Goal: Navigation & Orientation: Find specific page/section

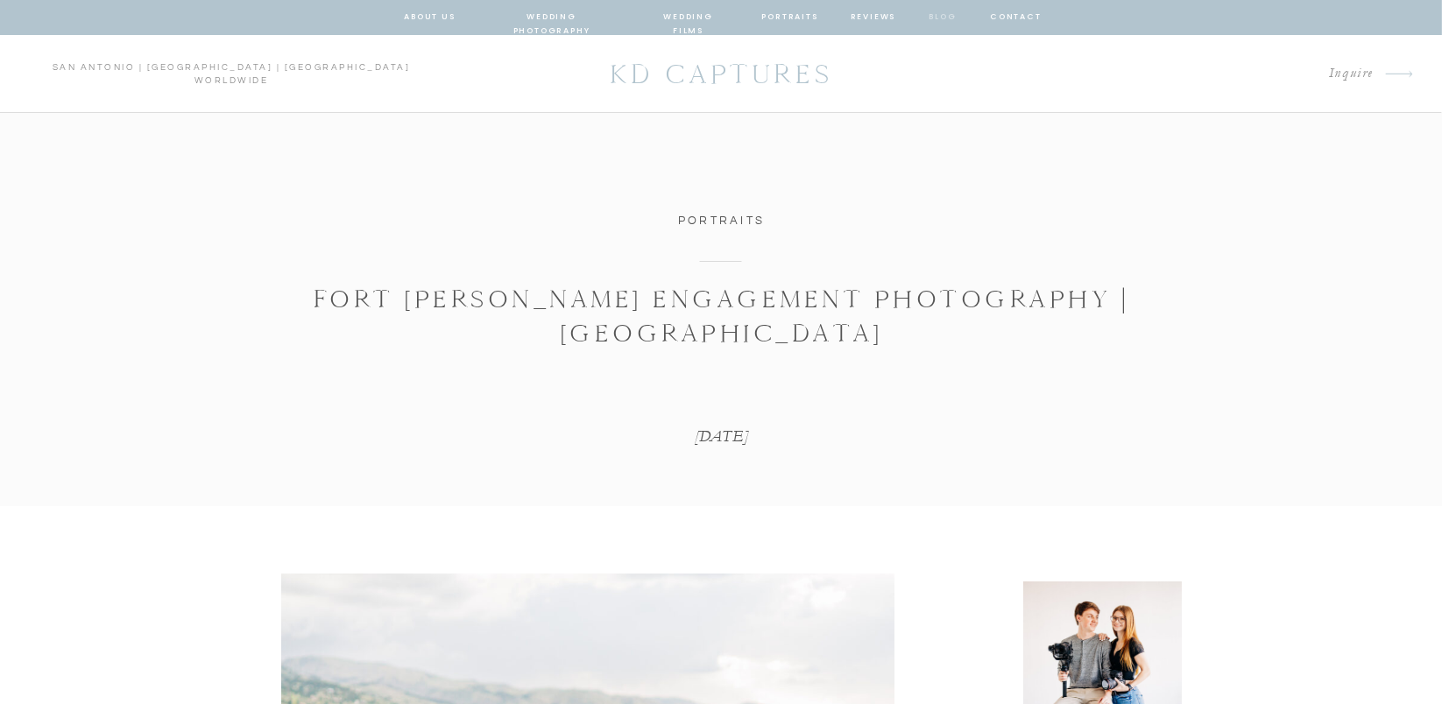
click at [942, 18] on nav "blog" at bounding box center [943, 18] width 32 height 16
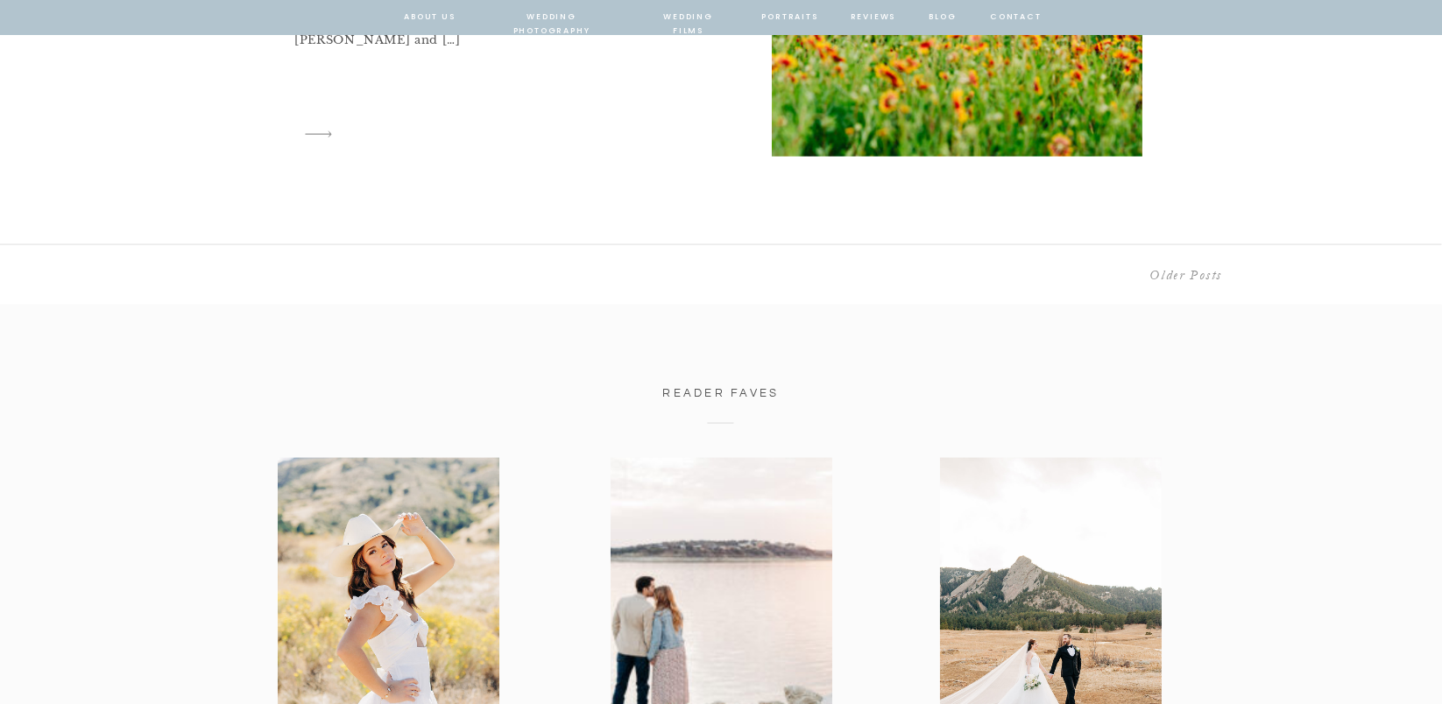
scroll to position [7008, 0]
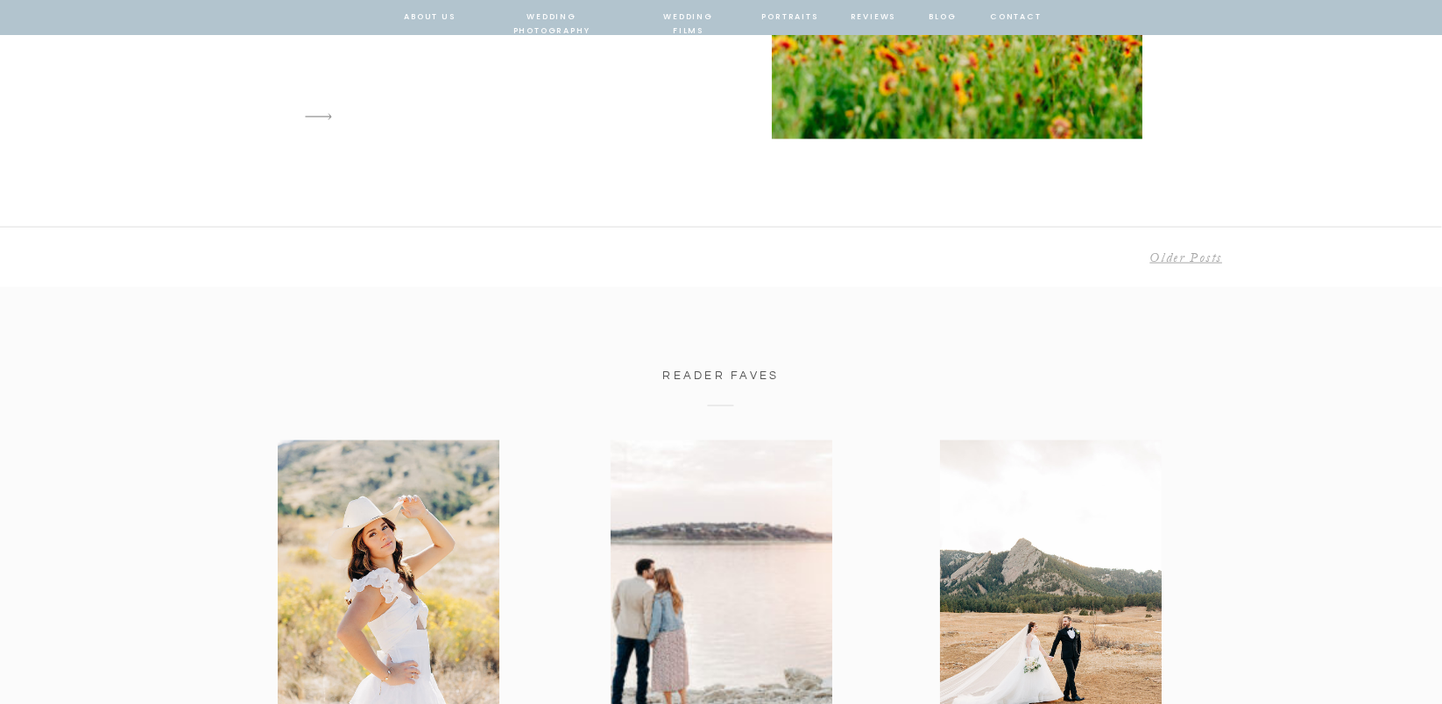
click at [1197, 259] on link "Older Posts" at bounding box center [1186, 258] width 73 height 16
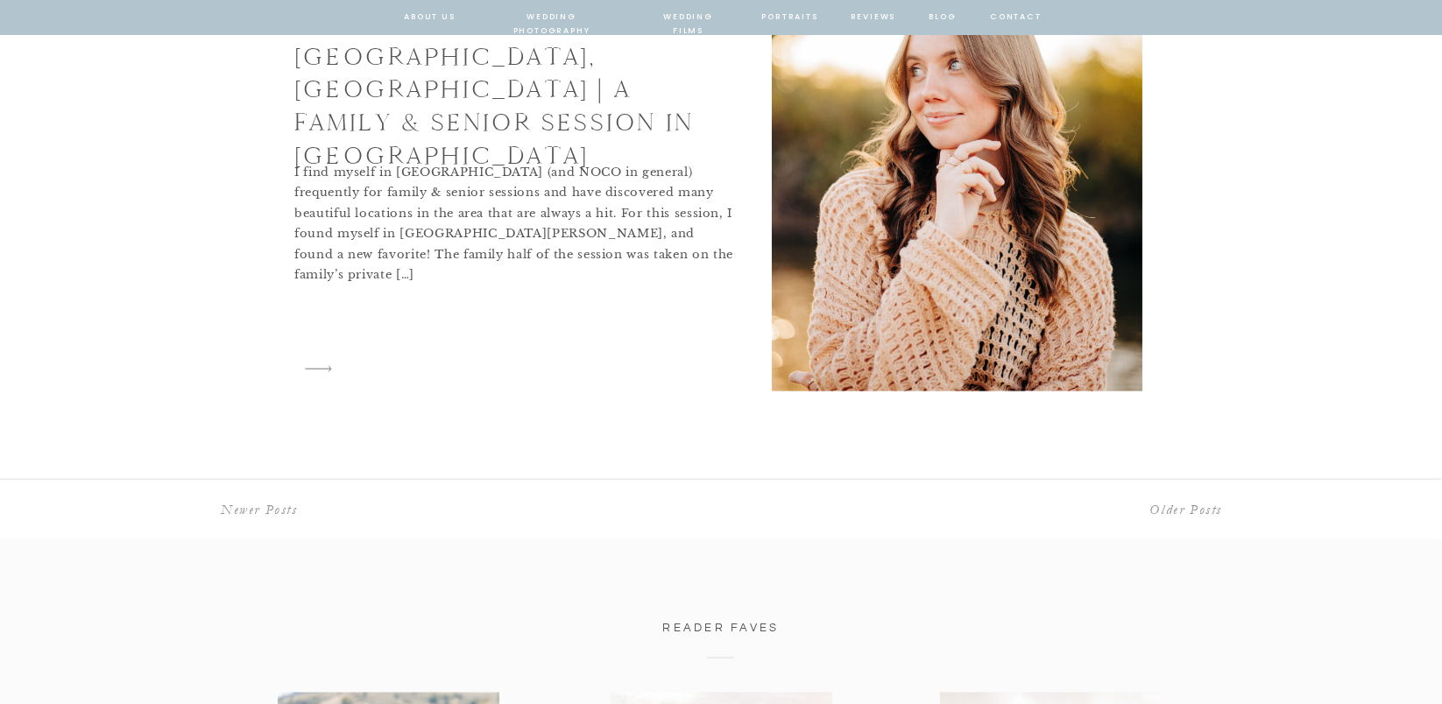
scroll to position [7008, 0]
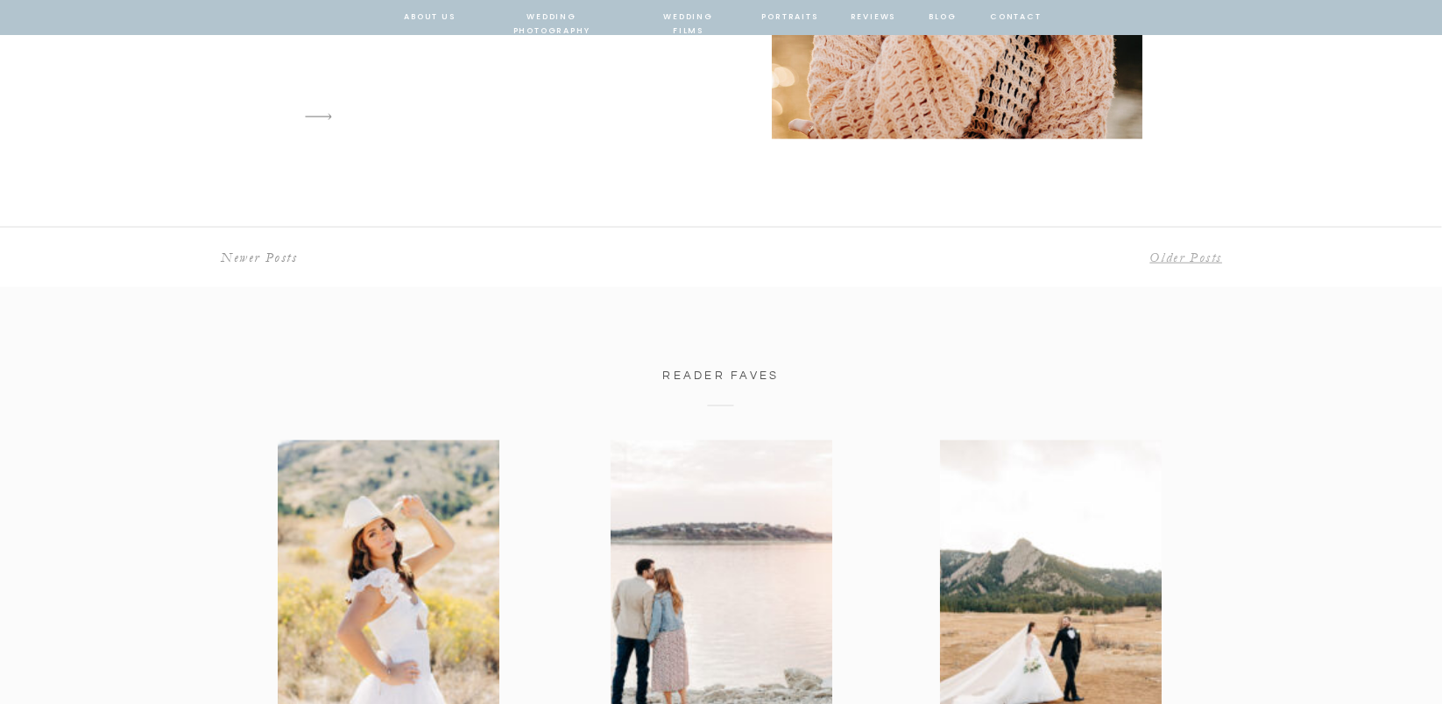
click at [1188, 261] on link "Older Posts" at bounding box center [1186, 258] width 73 height 16
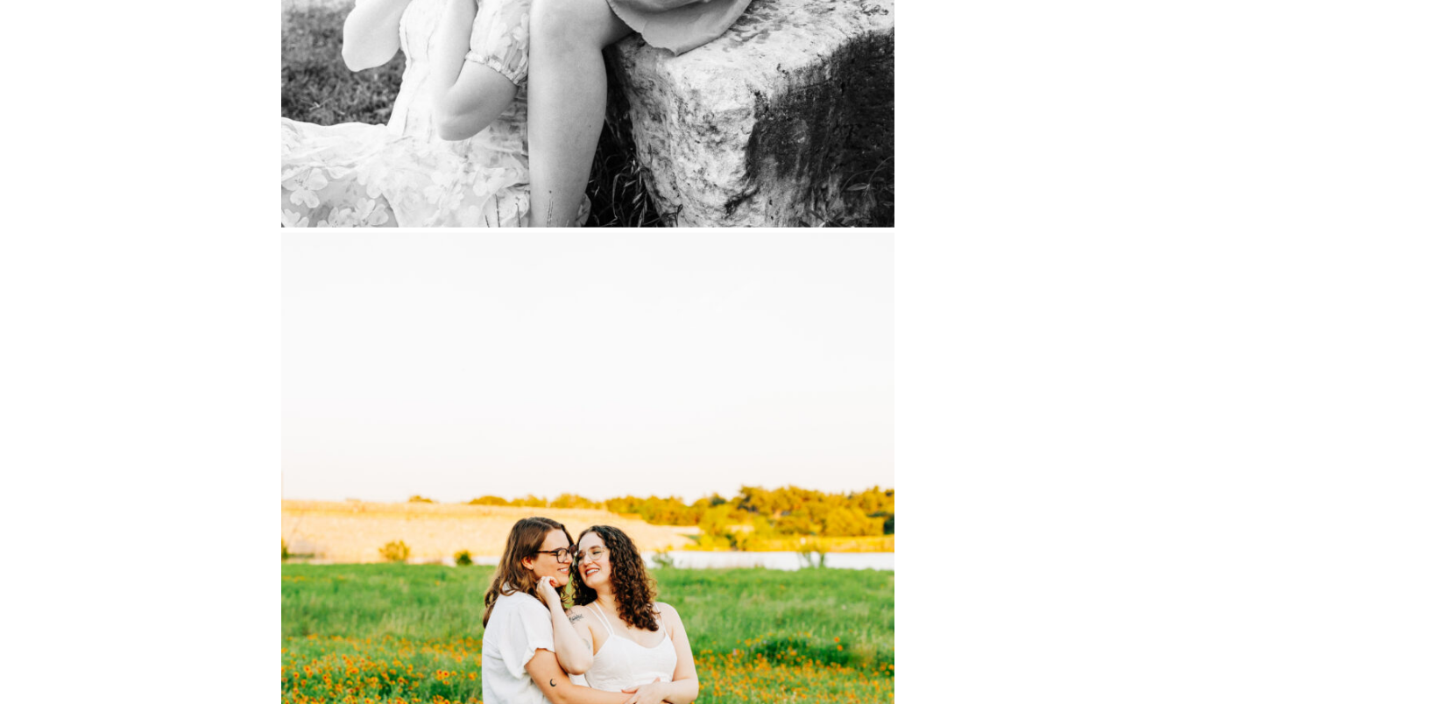
scroll to position [5841, 0]
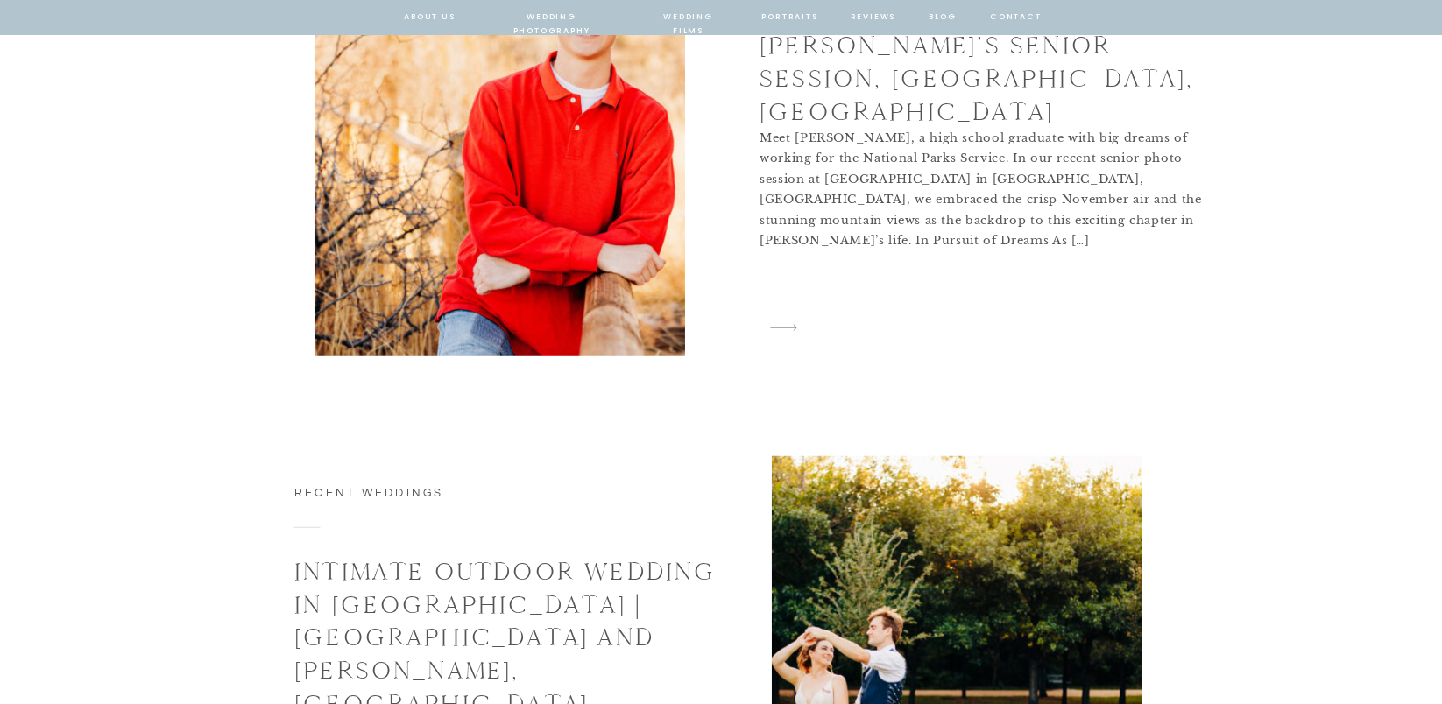
scroll to position [3971, 0]
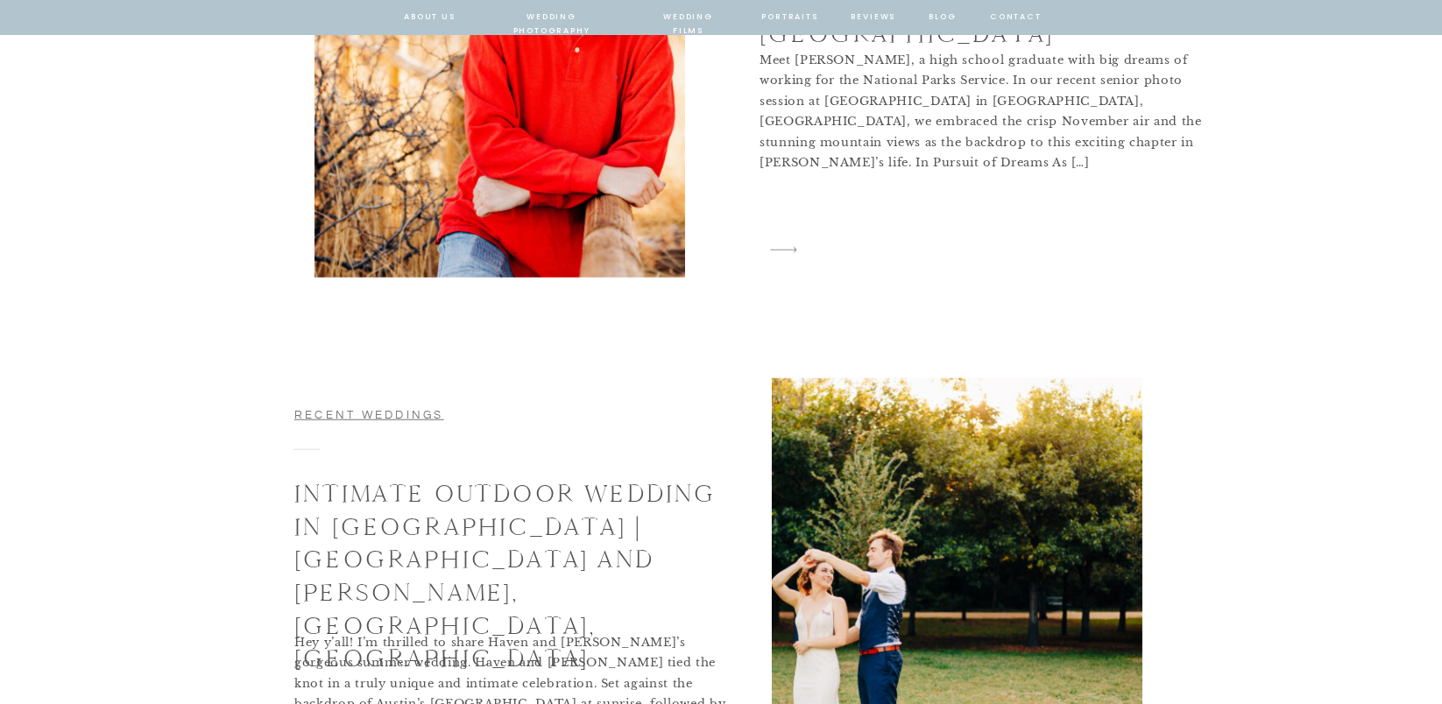
click at [382, 414] on link "Recent Weddings" at bounding box center [369, 415] width 150 height 12
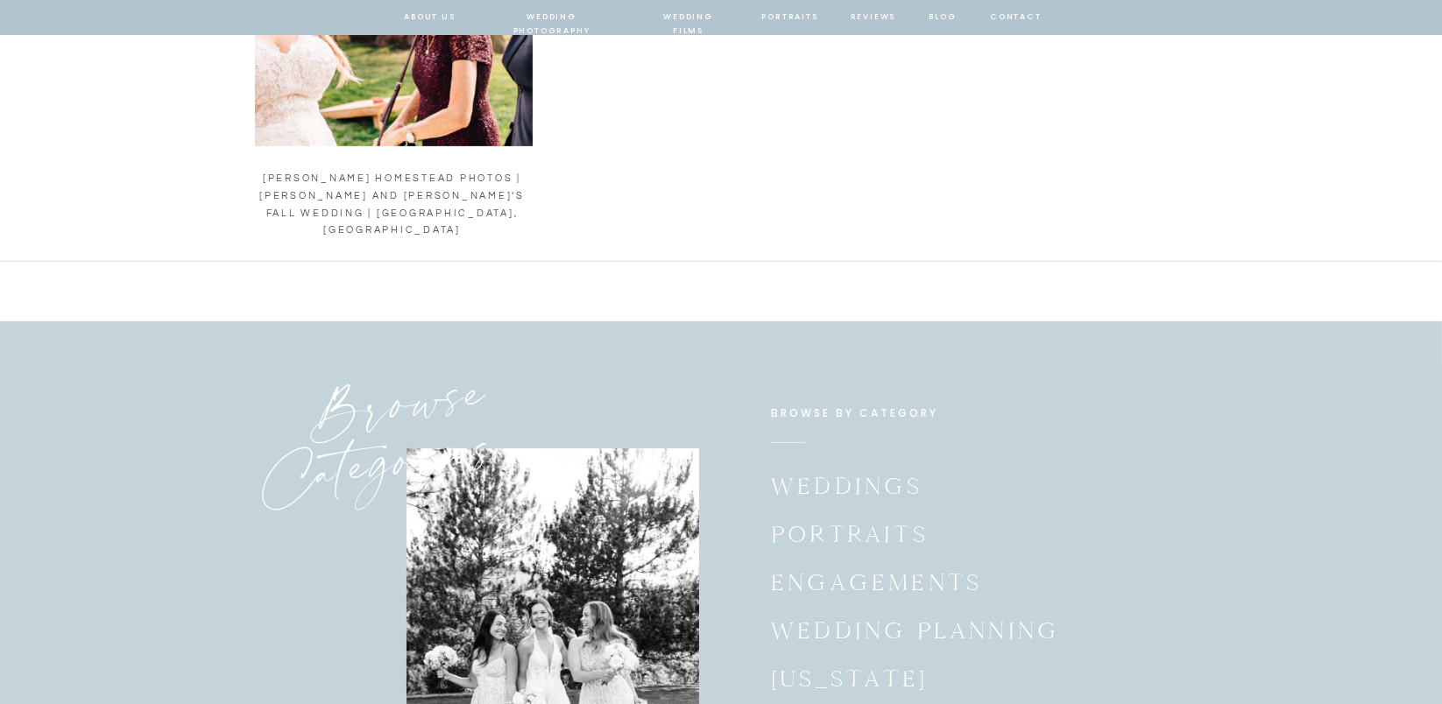
scroll to position [1869, 0]
